Goal: Find specific page/section: Find specific page/section

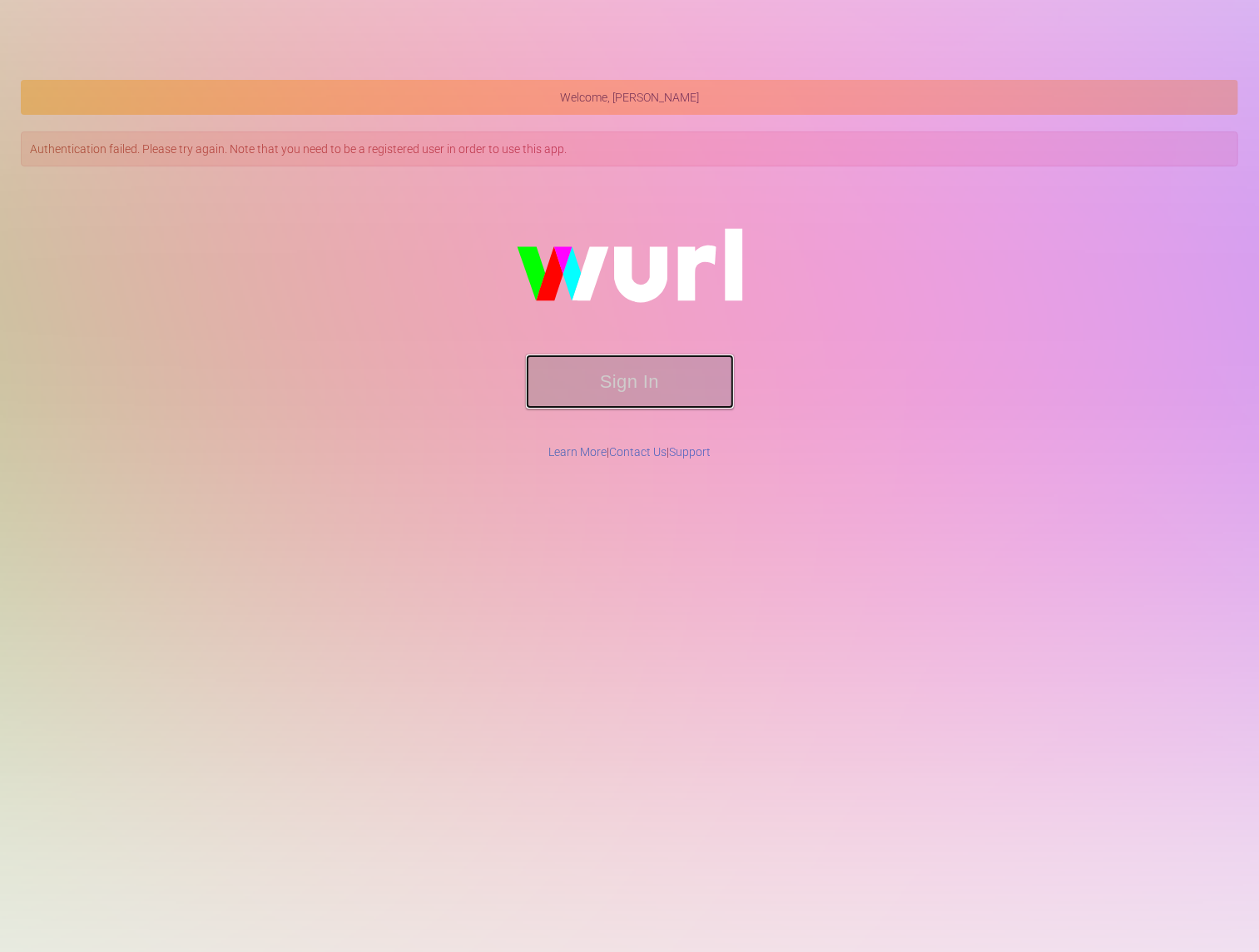
click at [651, 394] on button "Sign In" at bounding box center [630, 381] width 208 height 54
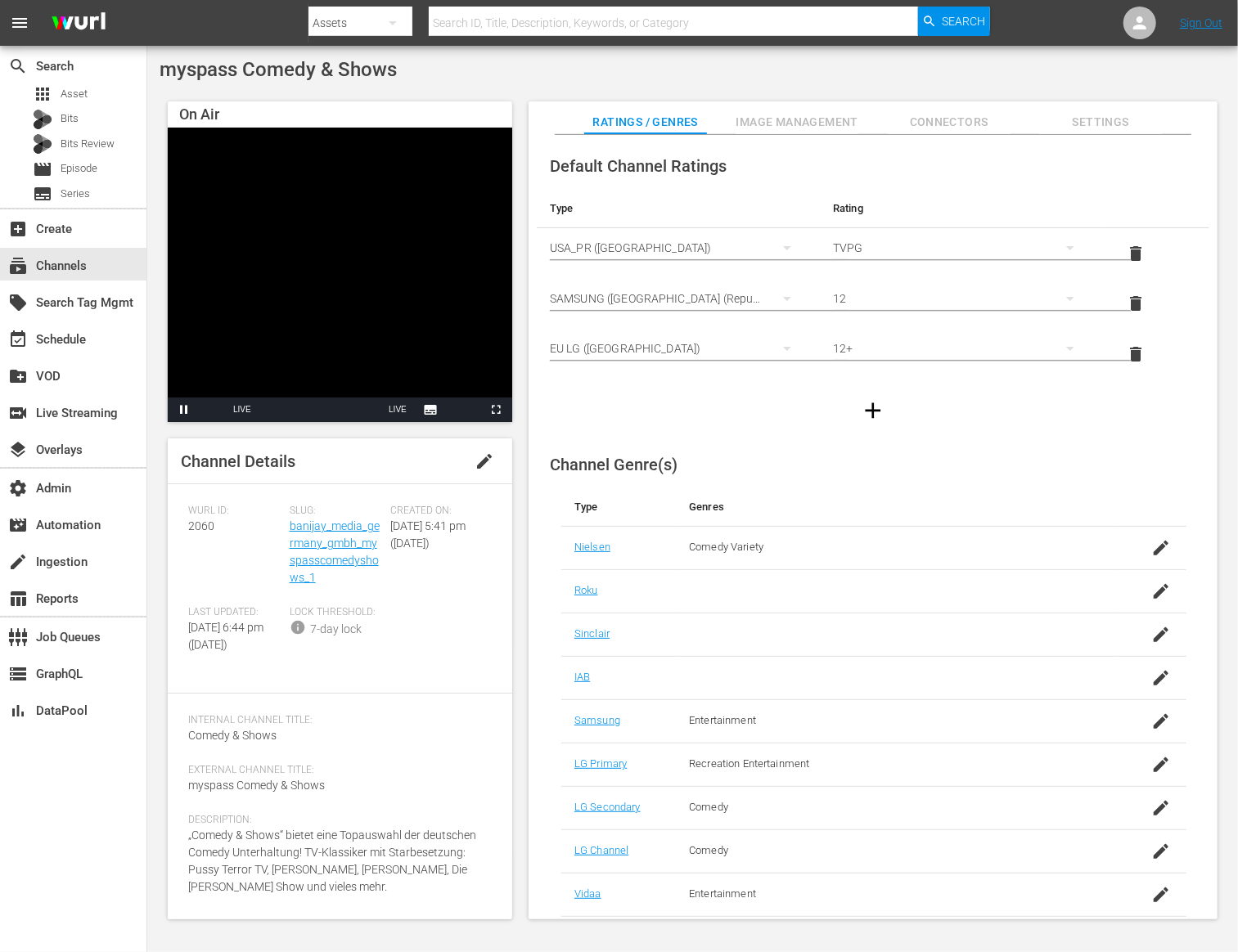
click at [295, 316] on video "Video Player" at bounding box center [340, 275] width 345 height 295
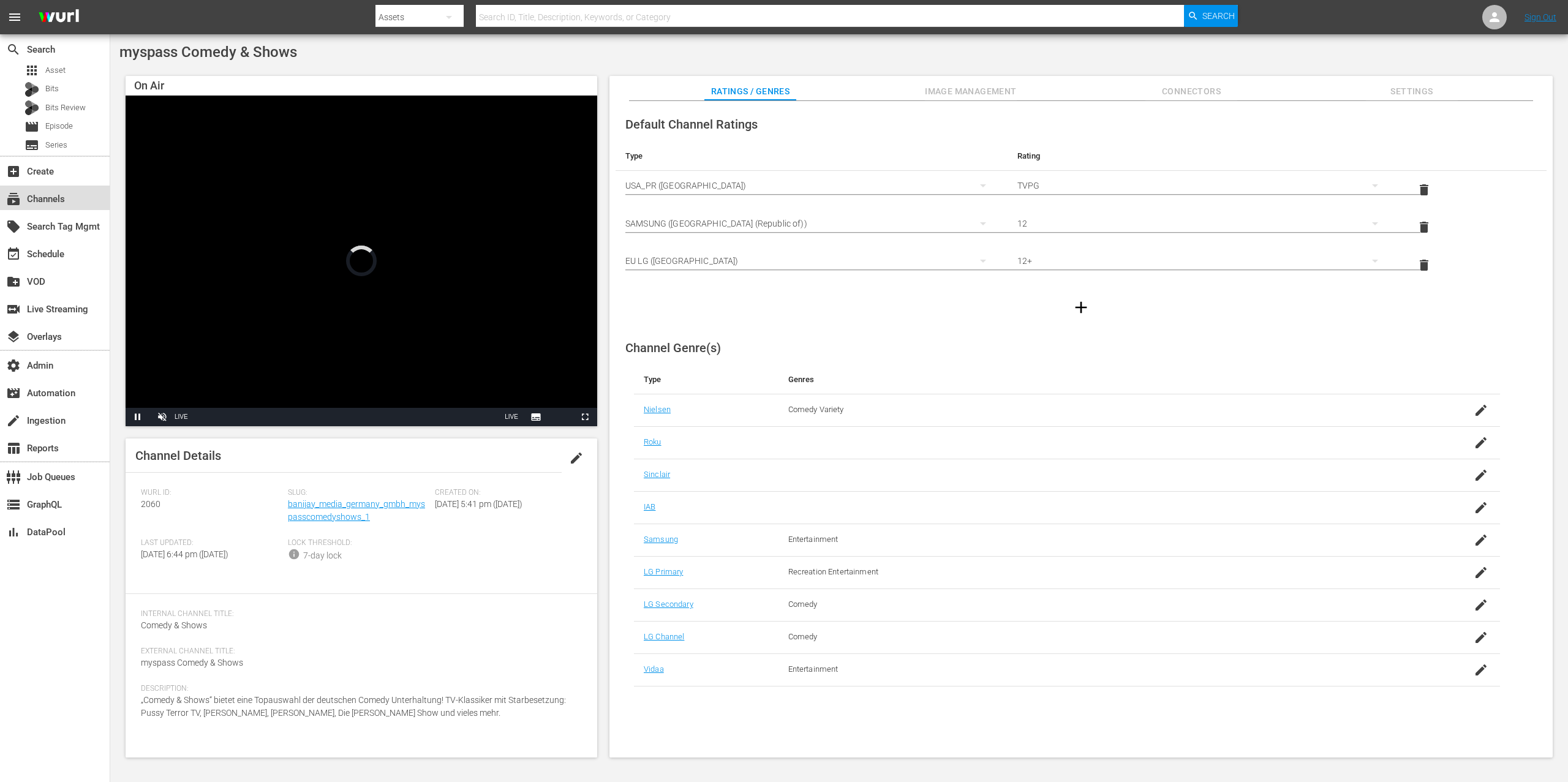
click at [74, 189] on div "subscriptions Channels" at bounding box center [54, 198] width 110 height 25
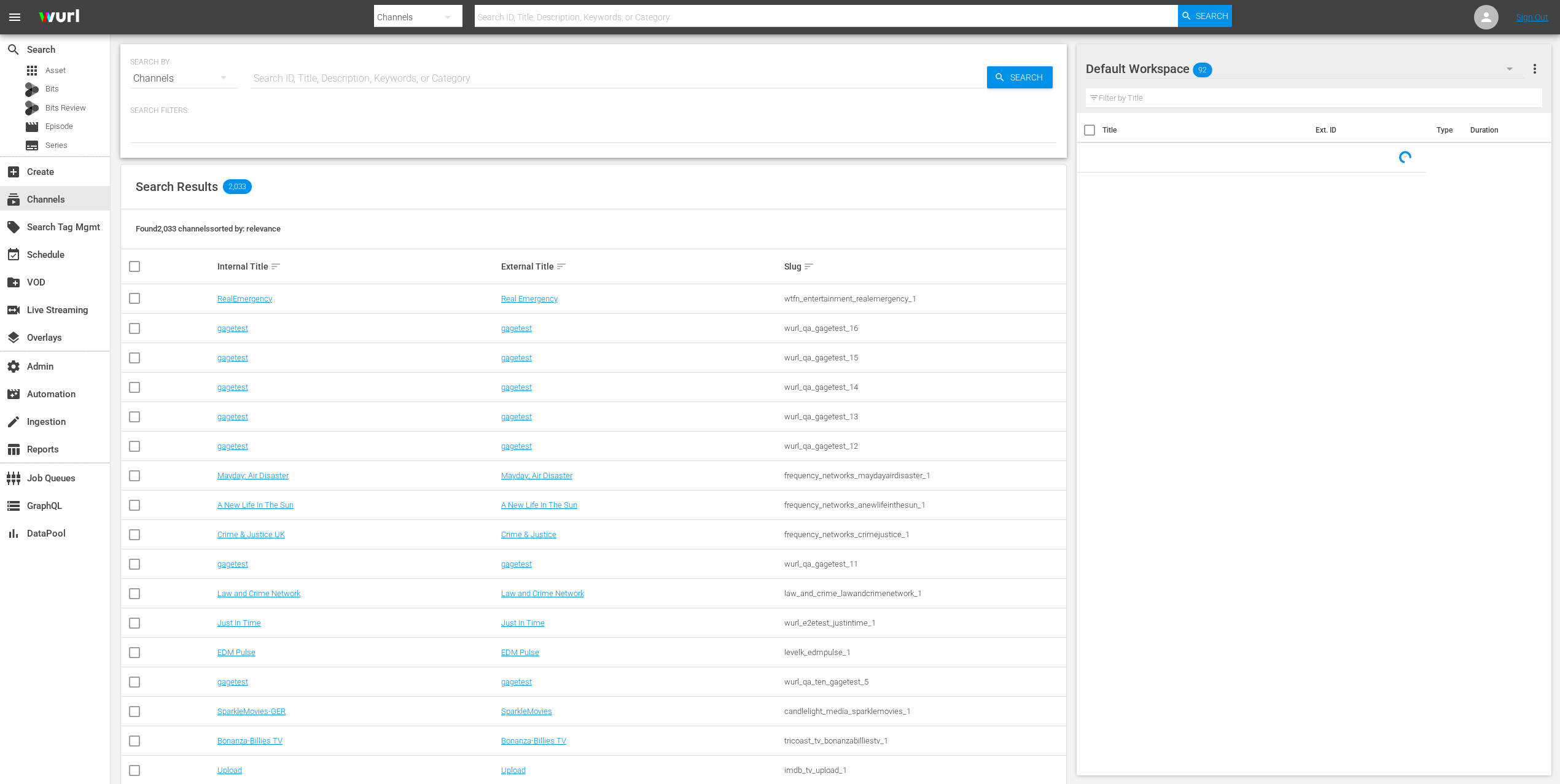
click at [447, 70] on input "text" at bounding box center [618, 78] width 736 height 30
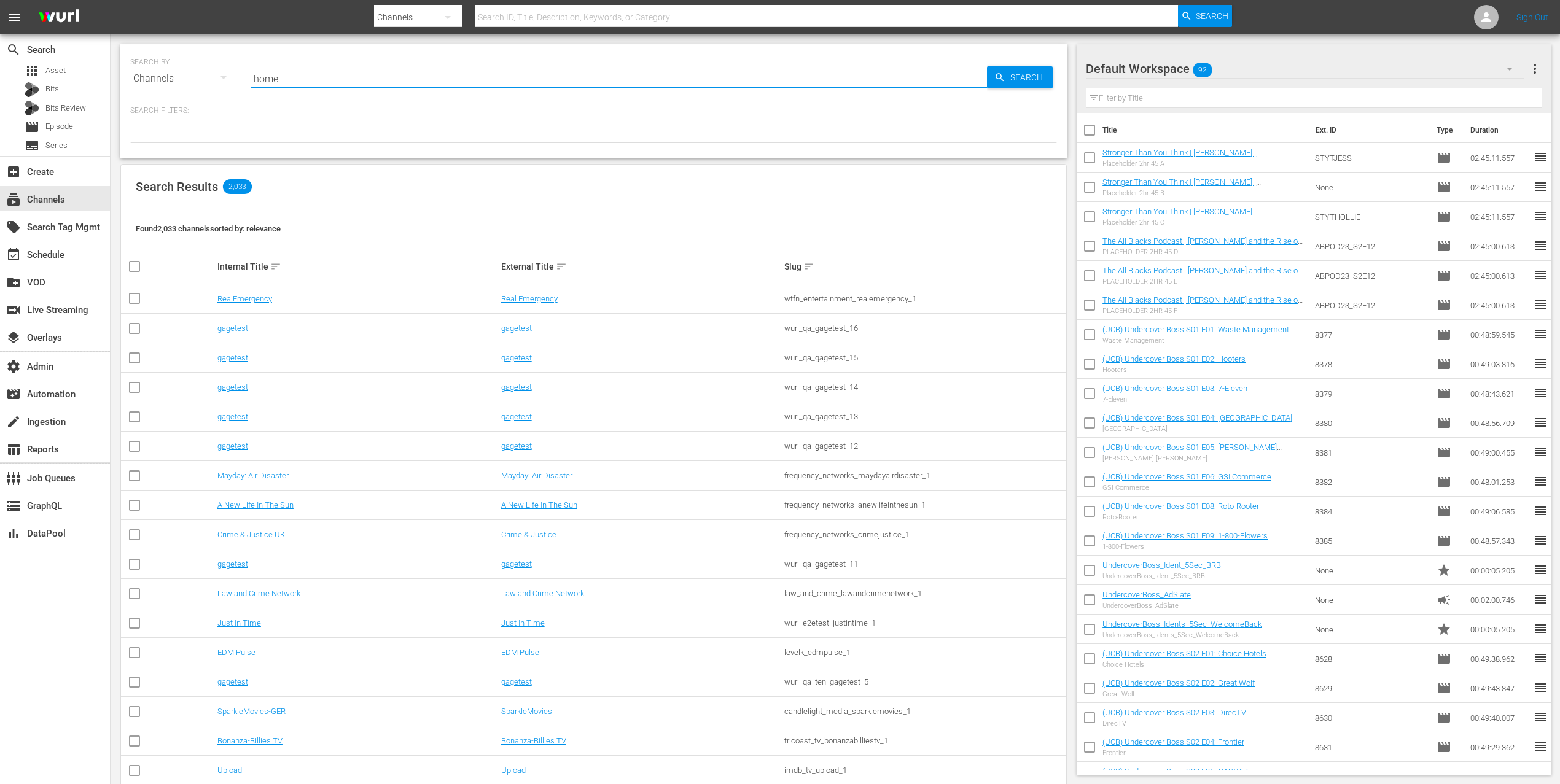
type input "homes"
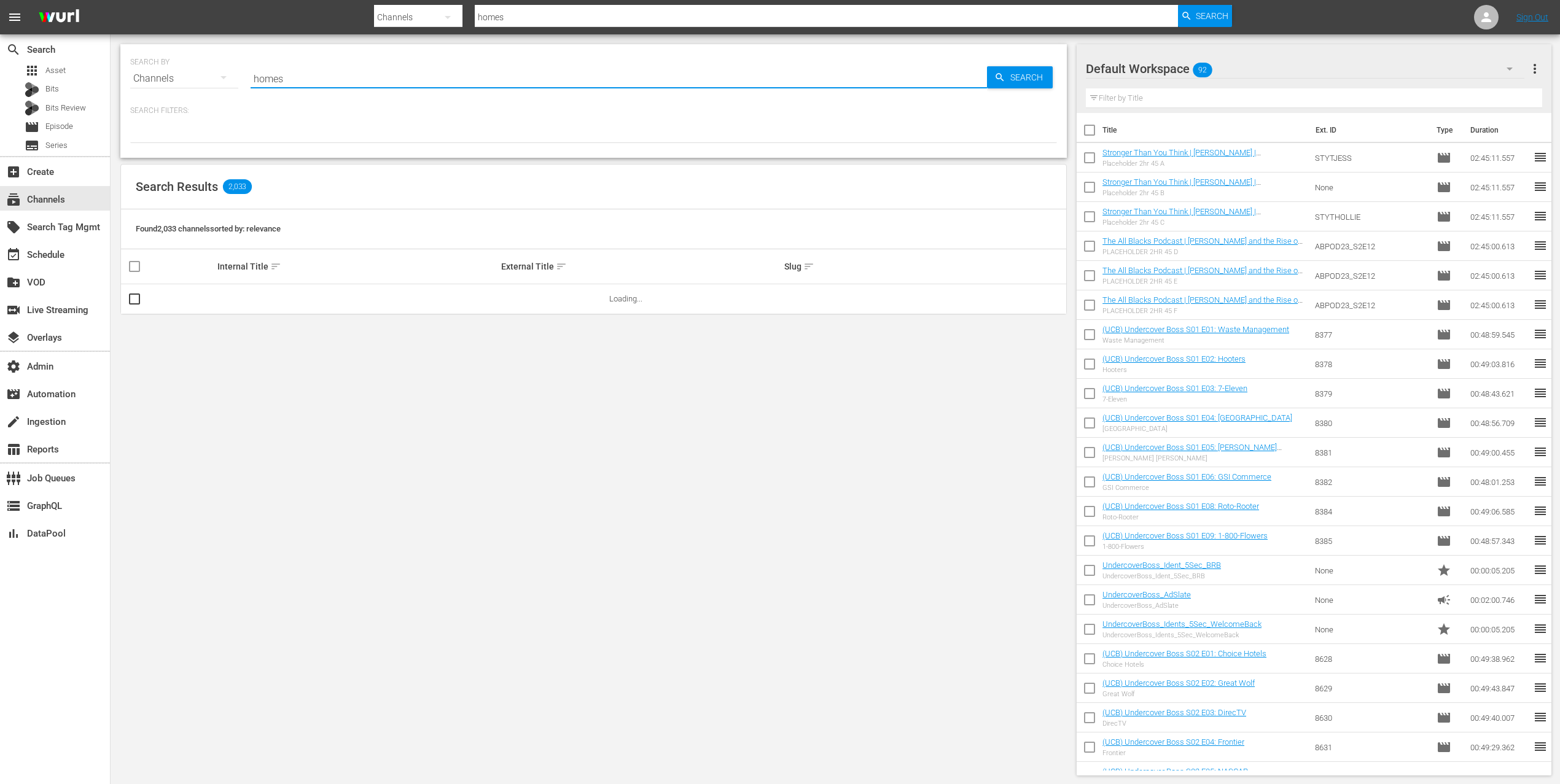
type input "HOMES UNDER THE HAMMER"
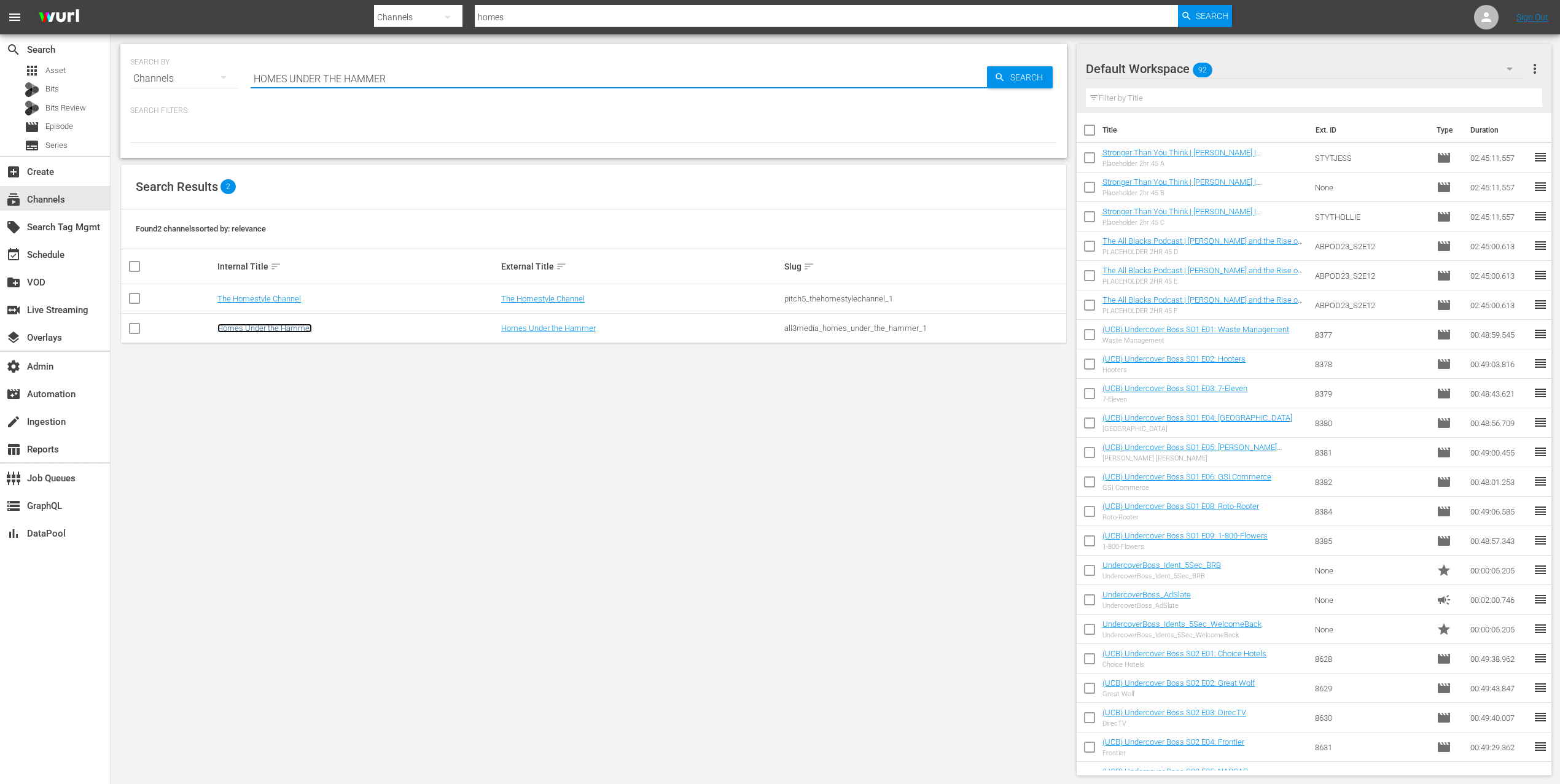
click at [298, 331] on link "Homes Under the Hammer" at bounding box center [264, 328] width 95 height 9
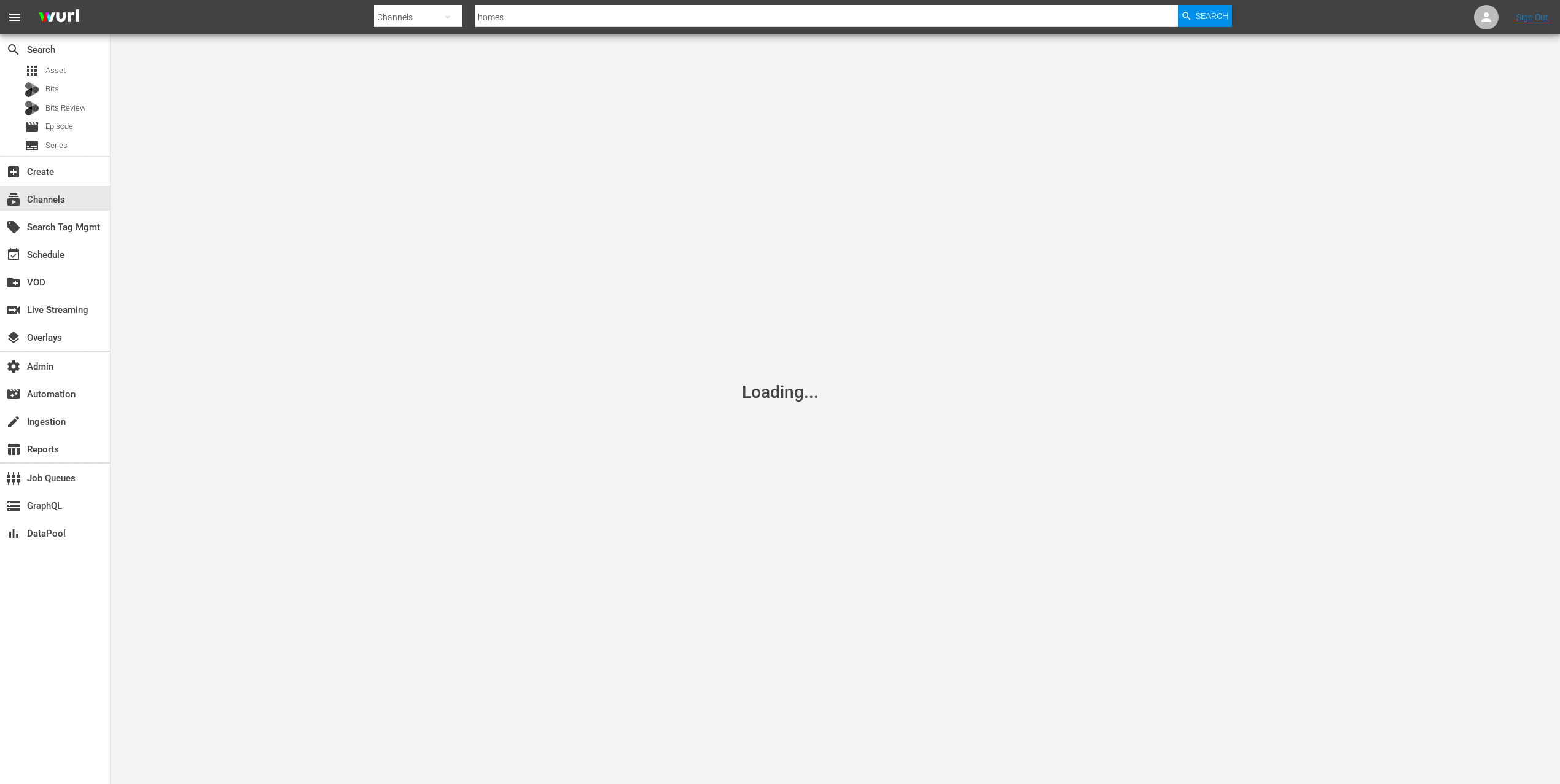
type input "HOMES UNDER THE HAMMER"
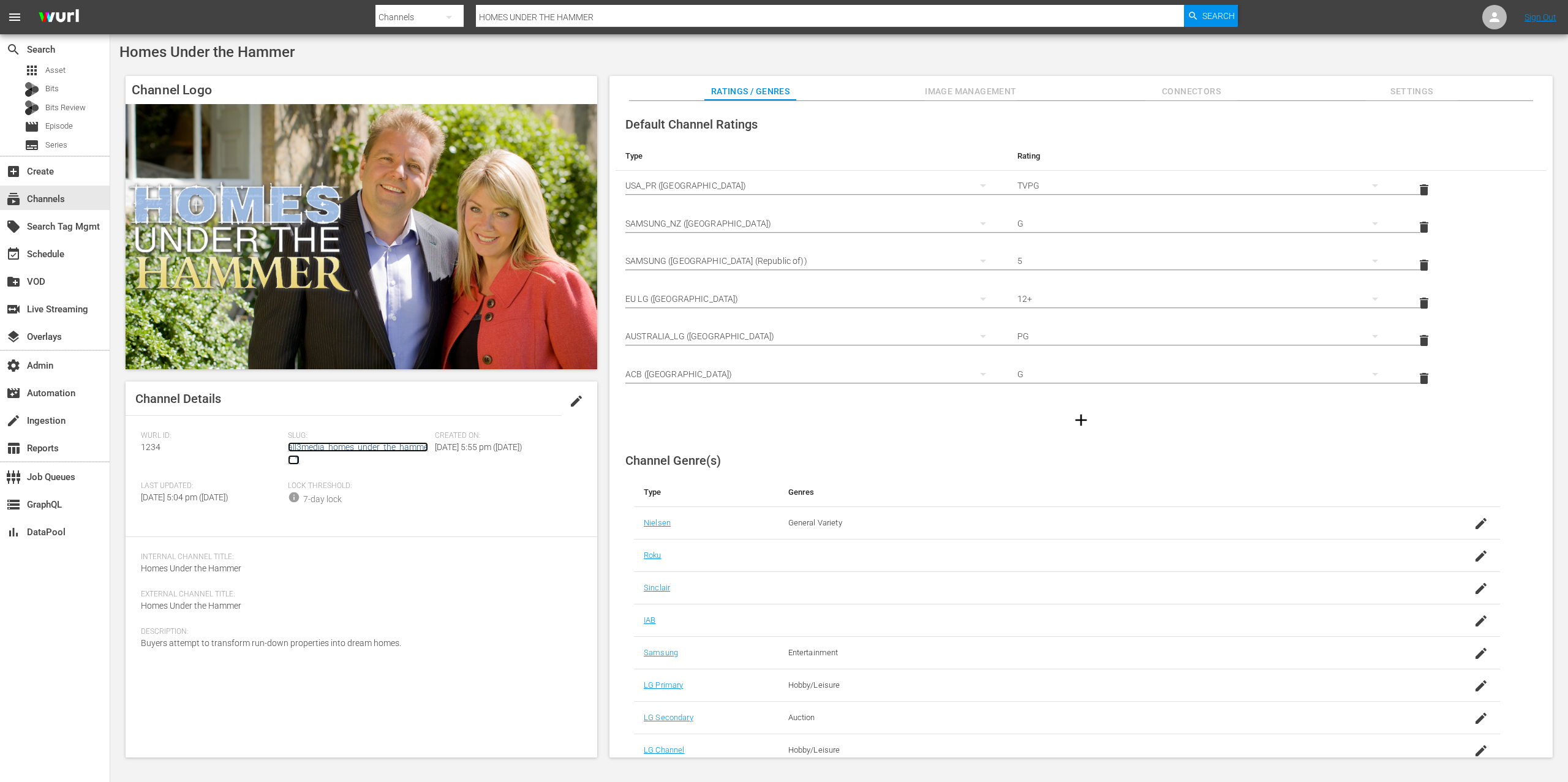
click at [397, 448] on link "all3media_homes_under_the_hammer_1" at bounding box center [357, 453] width 140 height 23
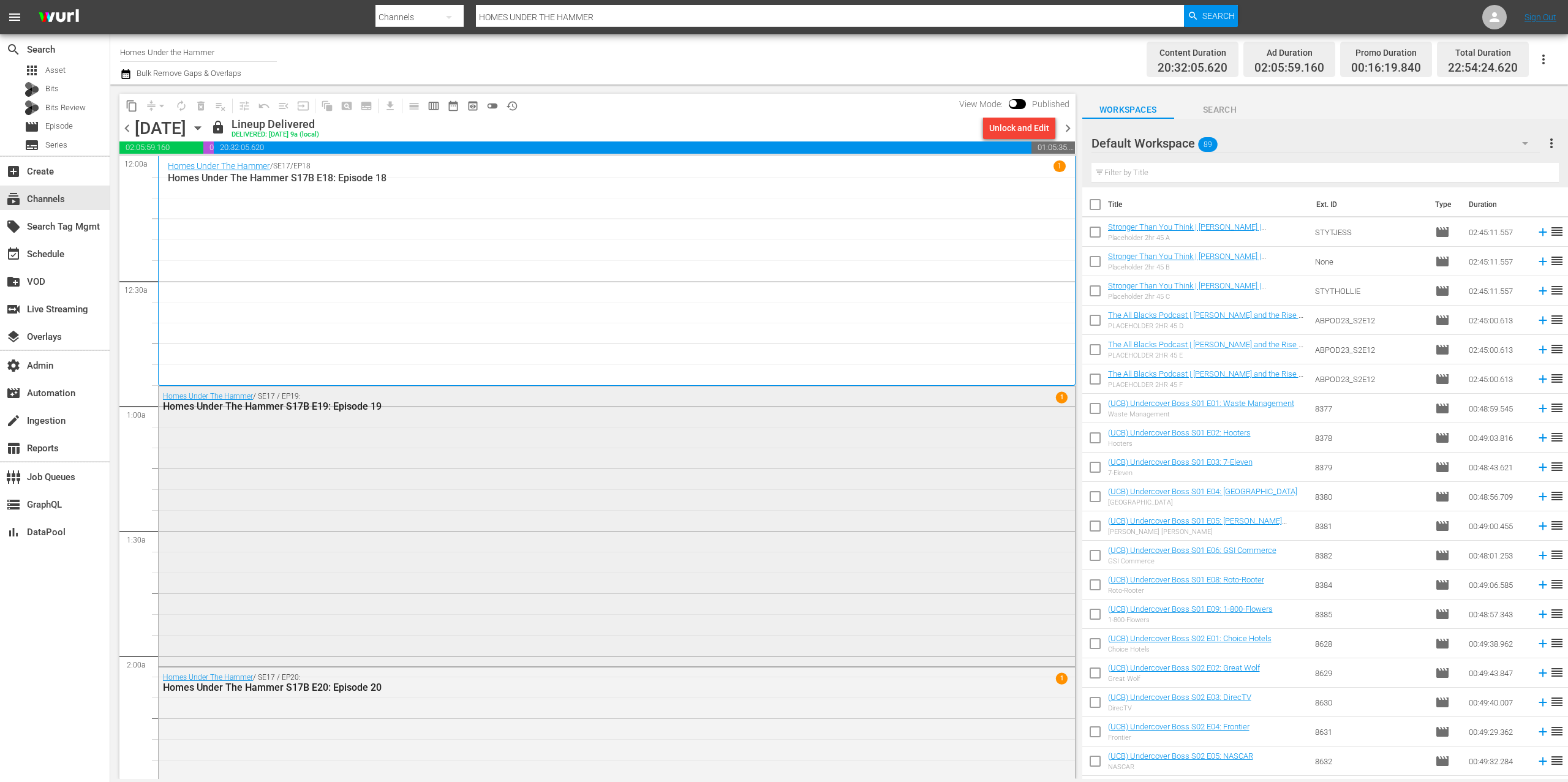
click at [521, 451] on div "Homes Under The Hammer / SE17 / EP19: Homes Under The Hammer S17B E19: Episode …" at bounding box center [617, 525] width 916 height 277
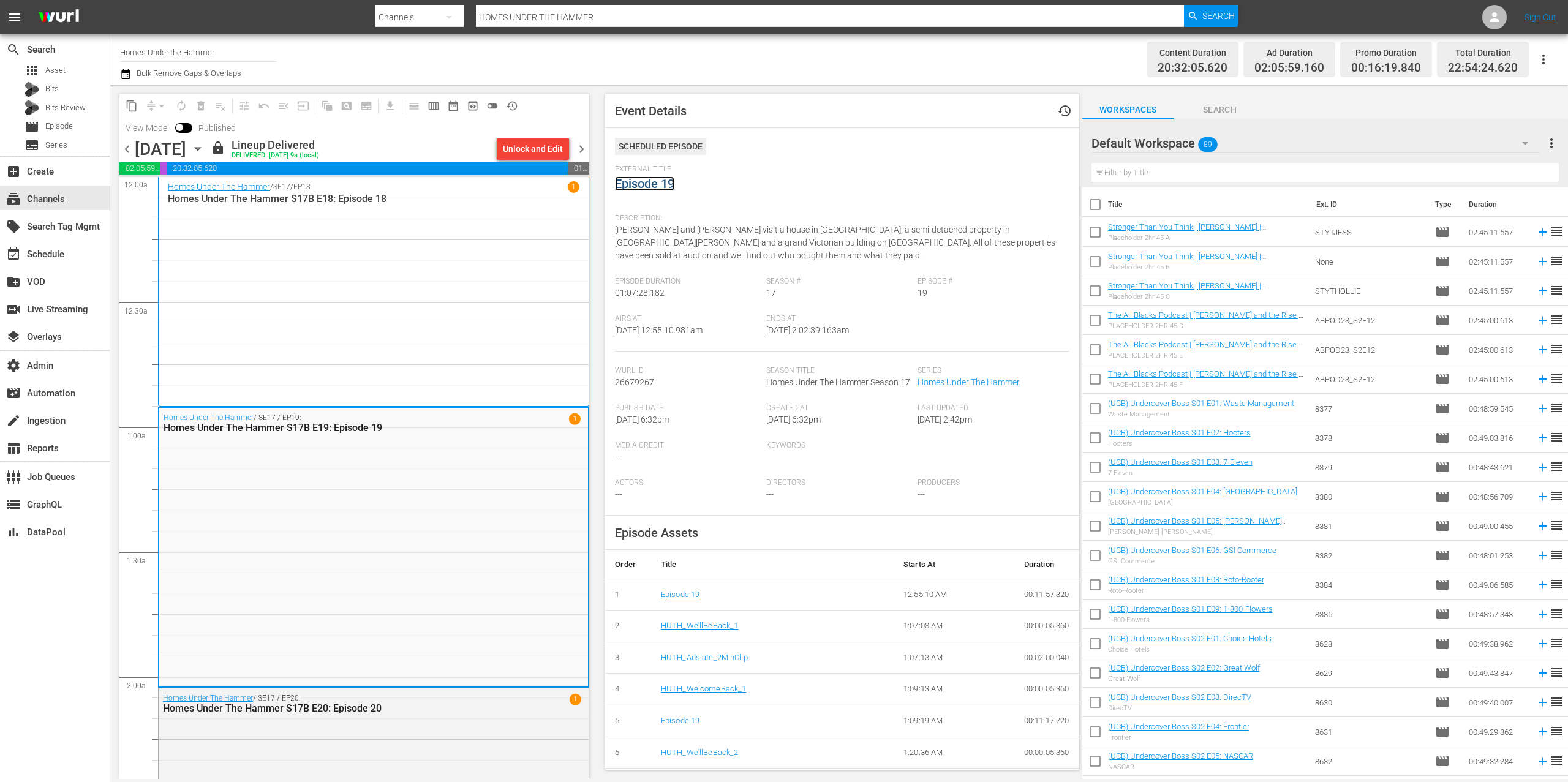
click at [634, 186] on link "Episode 19" at bounding box center [644, 183] width 59 height 14
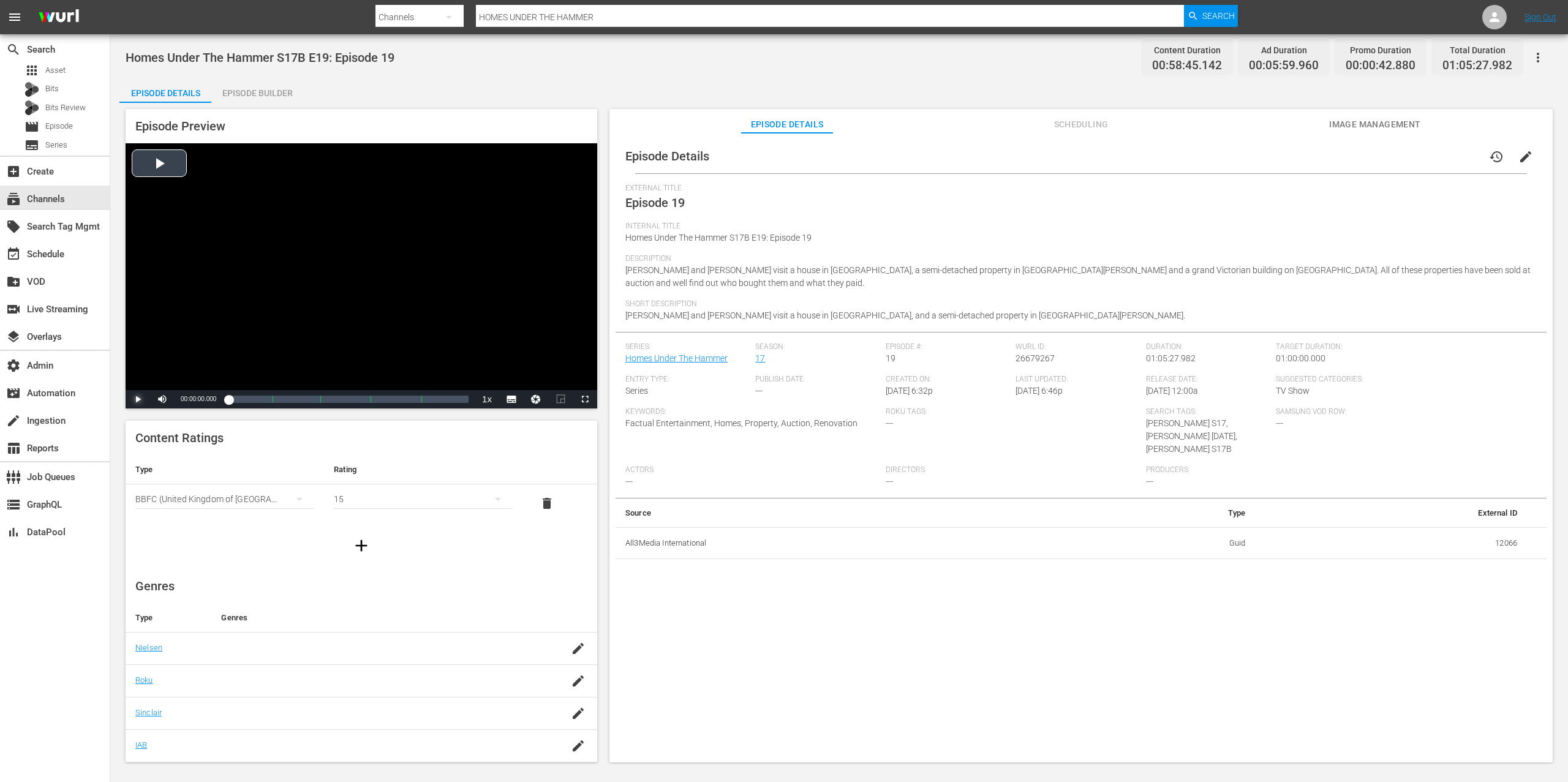
click at [138, 399] on span "Video Player" at bounding box center [138, 399] width 0 height 0
